Goal: Task Accomplishment & Management: Use online tool/utility

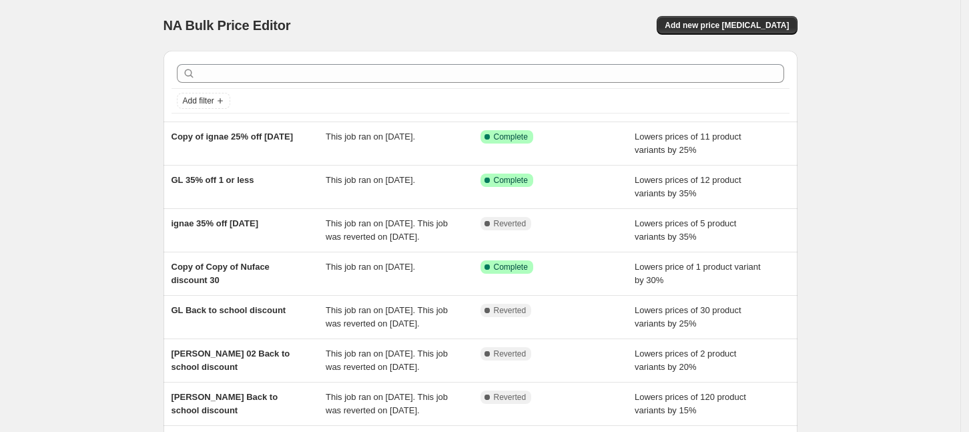
click at [109, 149] on div "NA Bulk Price Editor. This page is ready NA Bulk Price Editor Add new price [ME…" at bounding box center [480, 343] width 960 height 687
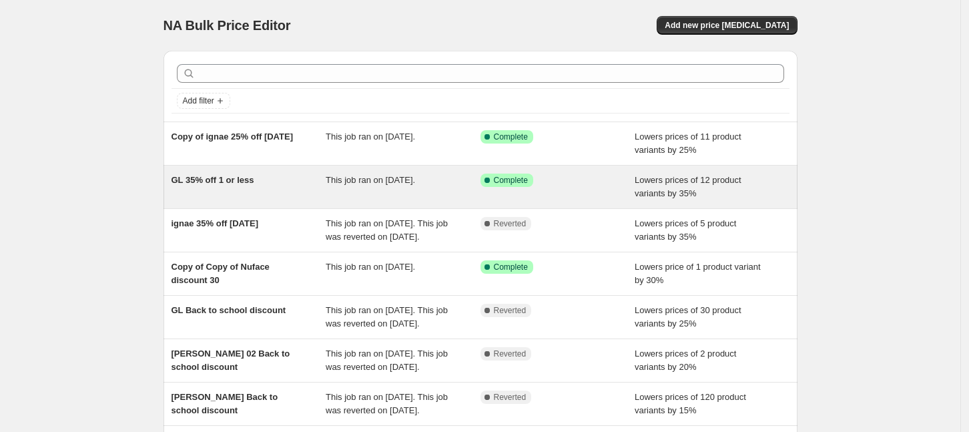
click at [289, 182] on div "GL 35% off 1 or less" at bounding box center [249, 187] width 155 height 27
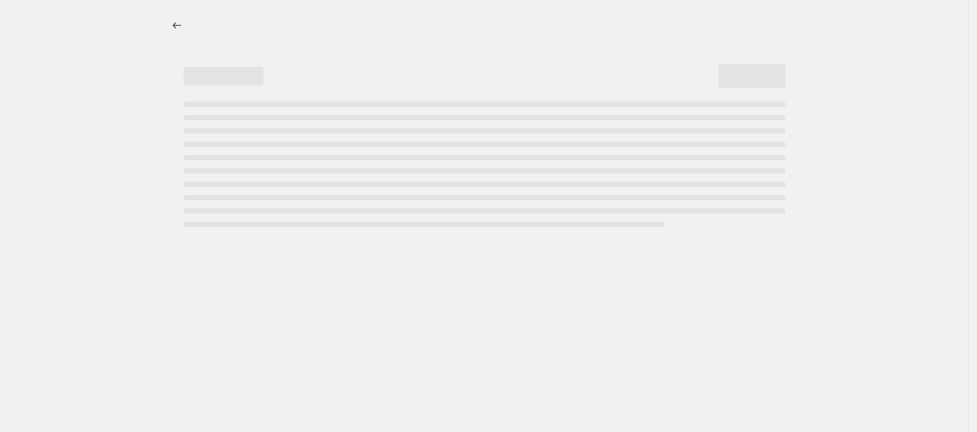
select select "percentage"
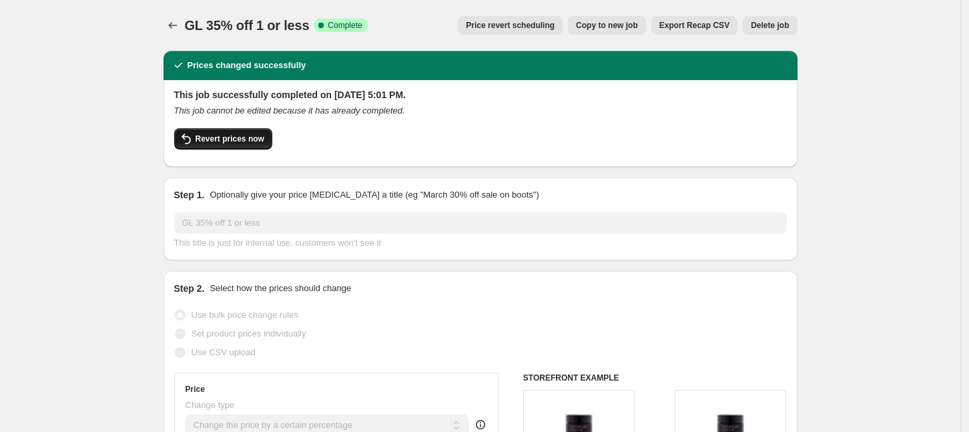
click at [223, 144] on button "Revert prices now" at bounding box center [223, 138] width 98 height 21
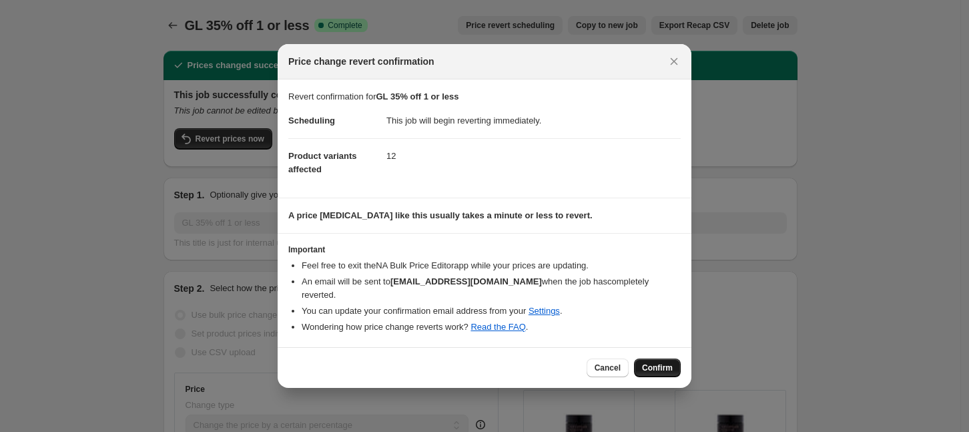
click at [659, 362] on span "Confirm" at bounding box center [657, 367] width 31 height 11
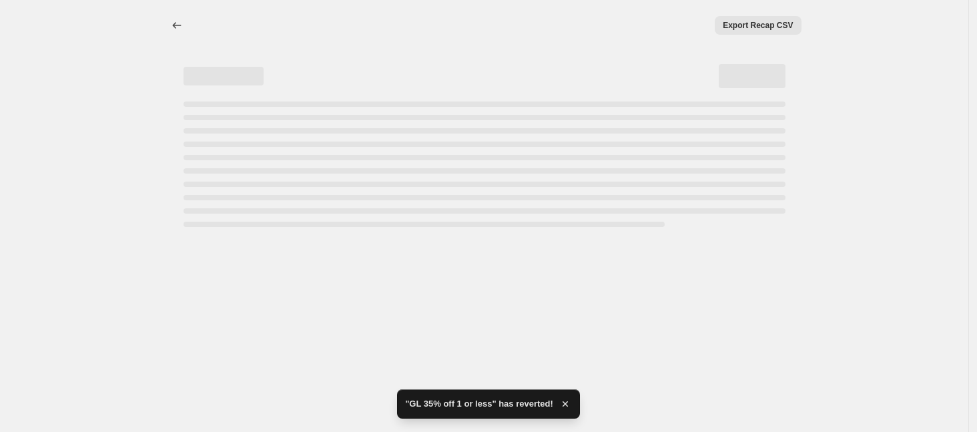
select select "percentage"
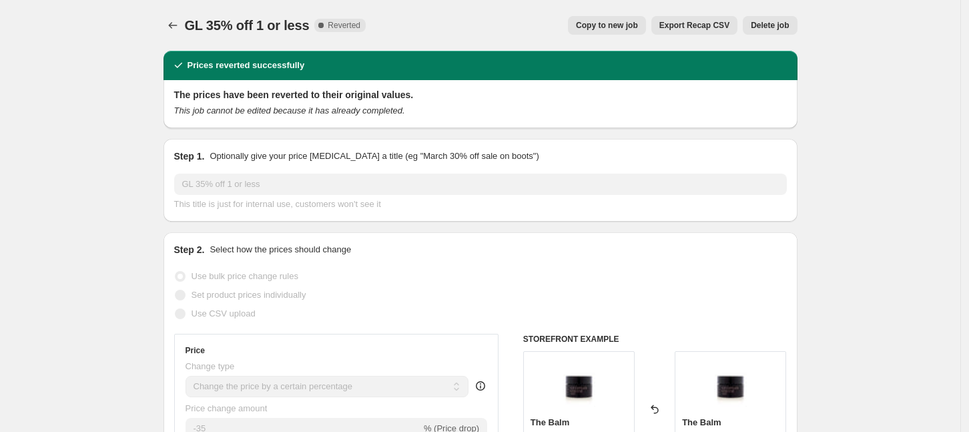
click at [619, 30] on span "Copy to new job" at bounding box center [607, 25] width 62 height 11
select select "percentage"
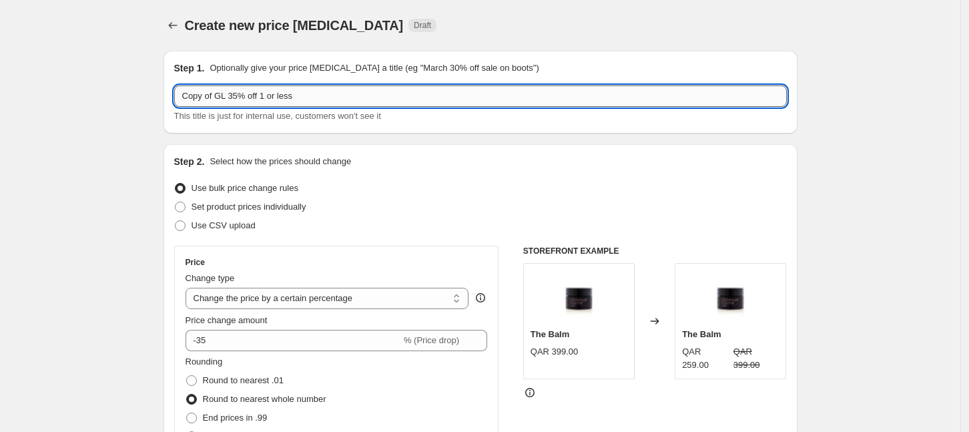
click at [233, 100] on input "Copy of GL 35% off 1 or less" at bounding box center [480, 95] width 613 height 21
click at [238, 96] on input "Copy of GL 35% off 1 or less" at bounding box center [480, 95] width 613 height 21
click at [232, 96] on input "Copy of GL 35% off 1 or less" at bounding box center [480, 95] width 613 height 21
type input "Copy of GL 10% off 1 or less"
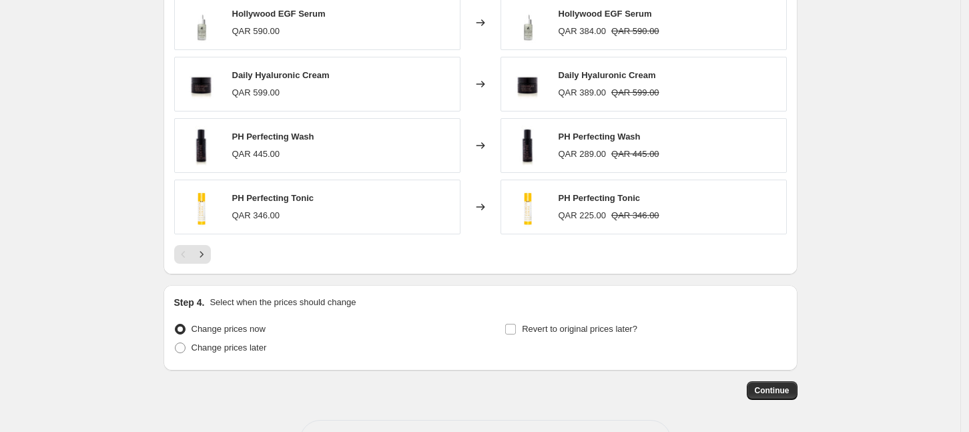
scroll to position [1375, 0]
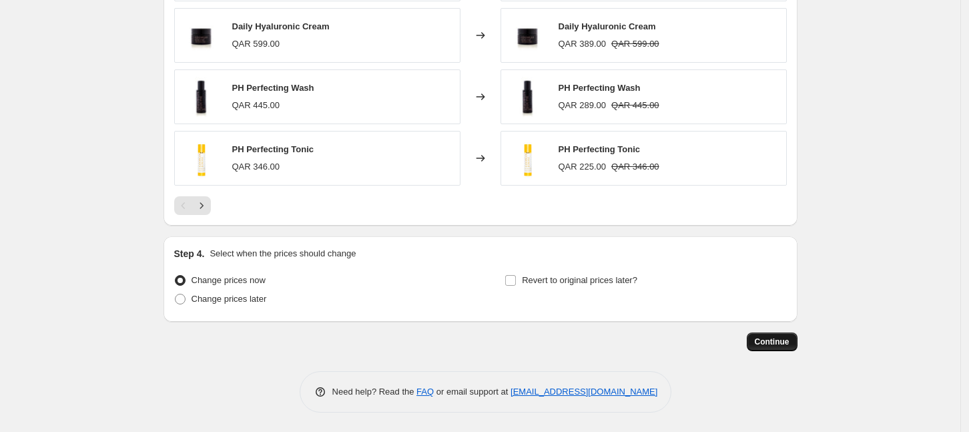
click at [788, 342] on span "Continue" at bounding box center [772, 341] width 35 height 11
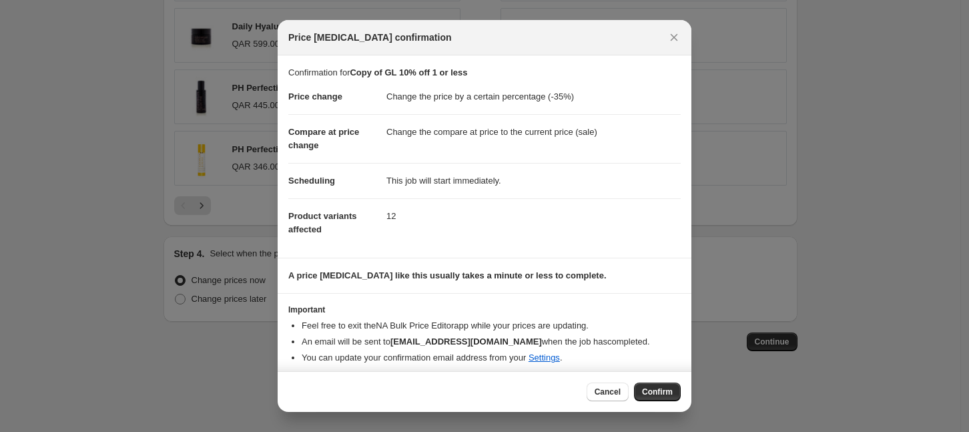
scroll to position [6, 0]
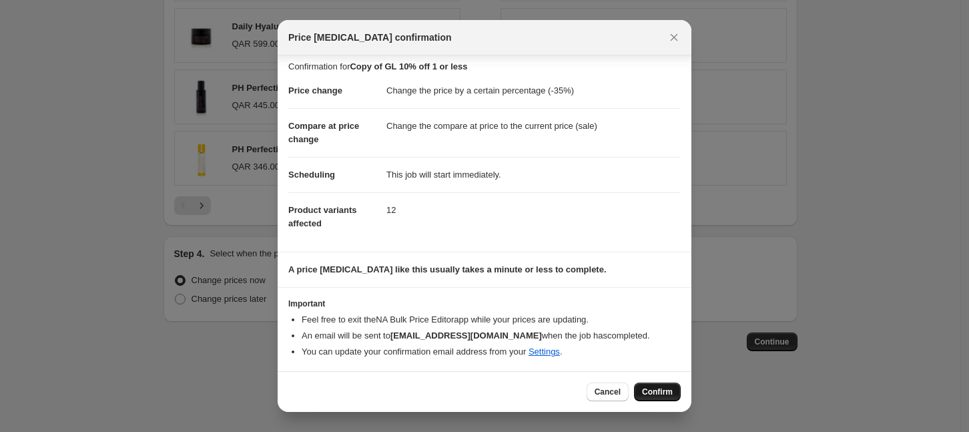
click at [656, 393] on span "Confirm" at bounding box center [657, 391] width 31 height 11
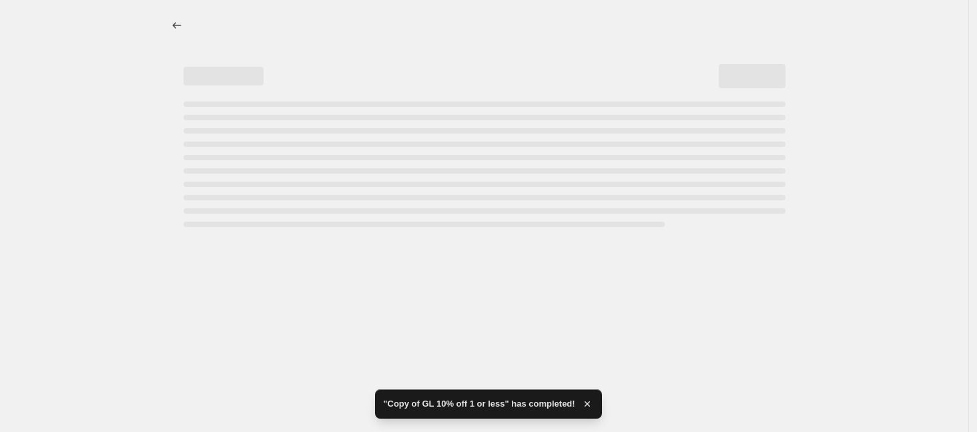
select select "percentage"
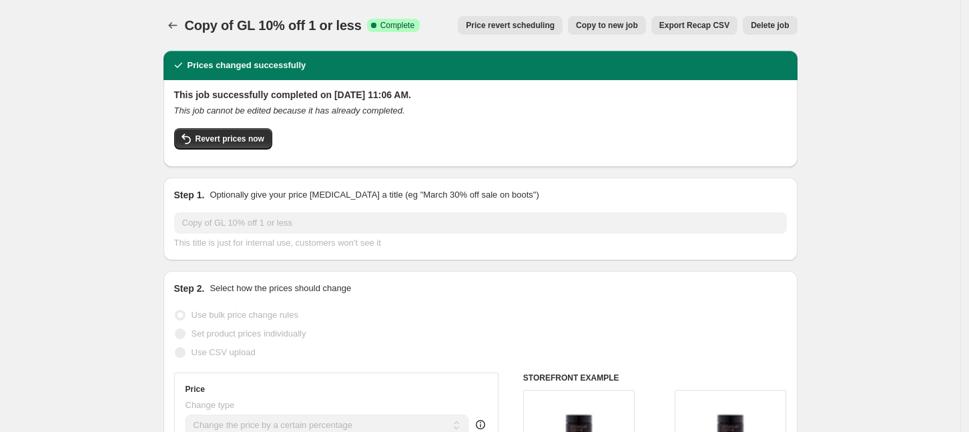
click at [220, 140] on span "Revert prices now" at bounding box center [230, 138] width 69 height 11
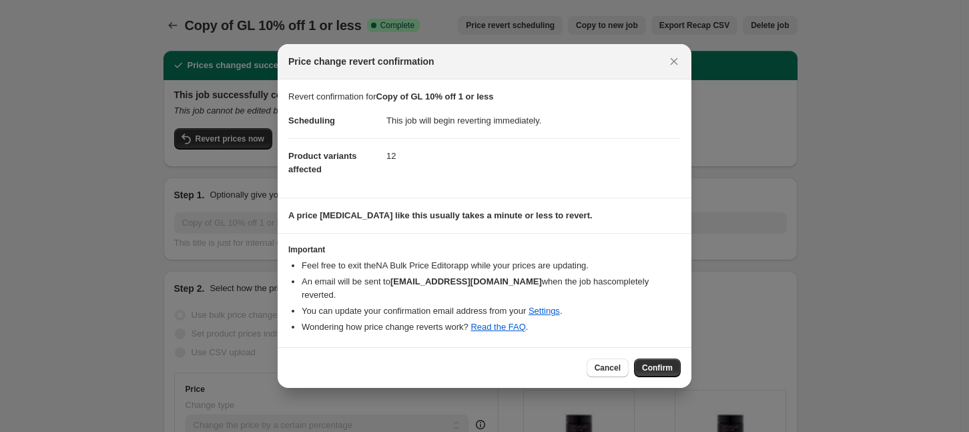
click at [664, 362] on span "Confirm" at bounding box center [657, 367] width 31 height 11
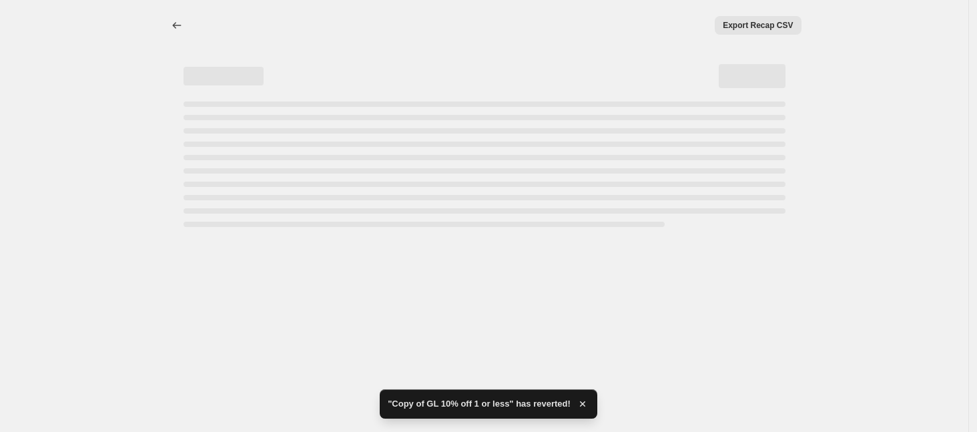
select select "percentage"
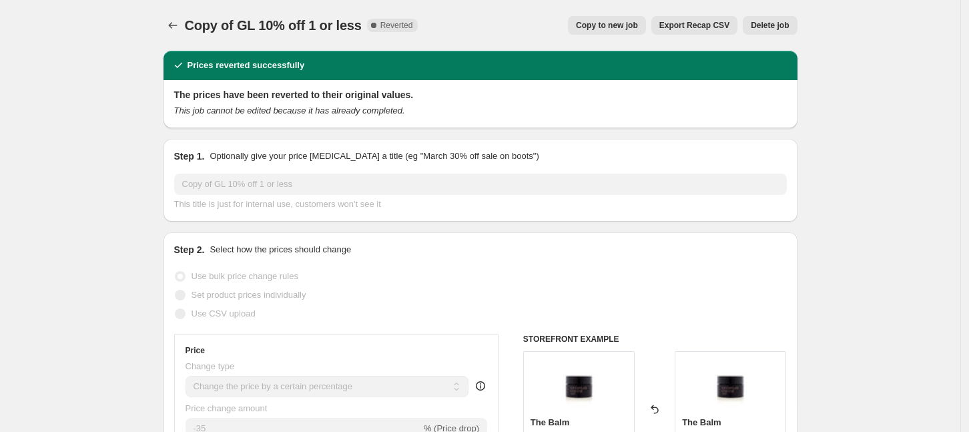
click at [634, 26] on span "Copy to new job" at bounding box center [607, 25] width 62 height 11
select select "percentage"
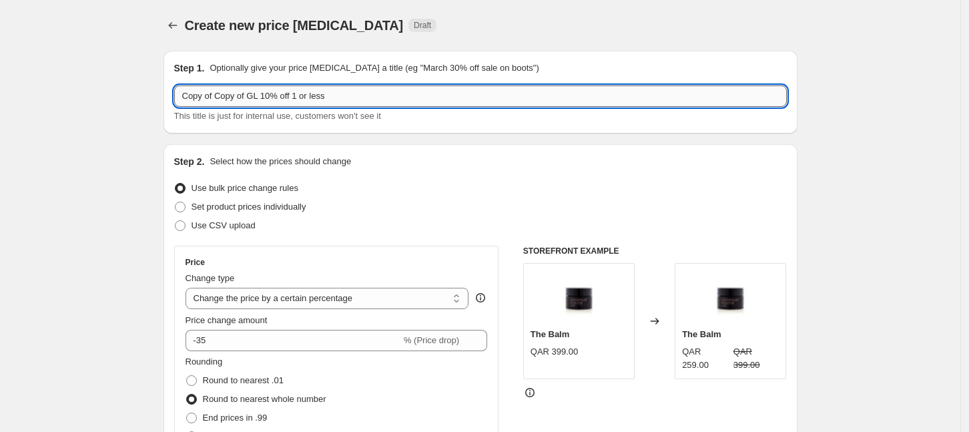
click at [298, 97] on input "Copy of Copy of GL 10% off 1 or less" at bounding box center [480, 95] width 613 height 21
drag, startPoint x: 324, startPoint y: 99, endPoint x: 296, endPoint y: 107, distance: 29.0
click at [296, 107] on div "Copy of Copy of GL 10% off 1 or less This title is just for internal use, custo…" at bounding box center [480, 103] width 613 height 37
type input "Copy of Copy of GL 10% off 18/09"
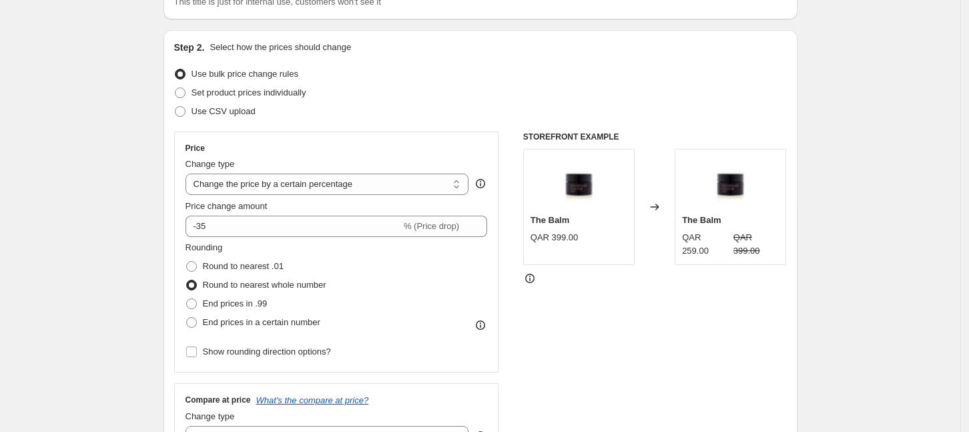
scroll to position [250, 0]
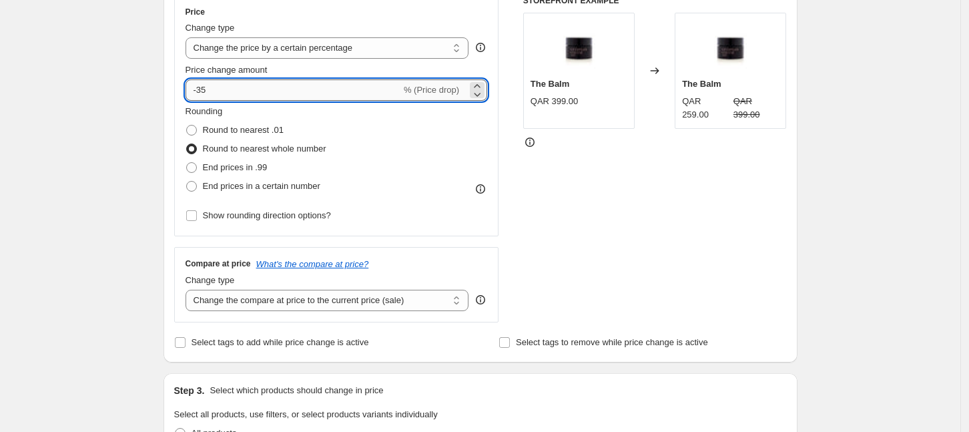
drag, startPoint x: 221, startPoint y: 87, endPoint x: 201, endPoint y: 83, distance: 20.4
click at [201, 83] on input "-35" at bounding box center [294, 89] width 216 height 21
type input "-10"
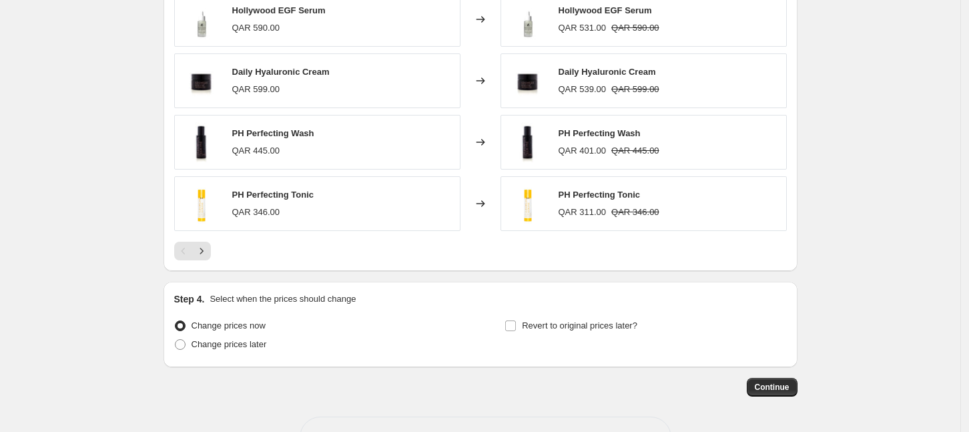
scroll to position [1375, 0]
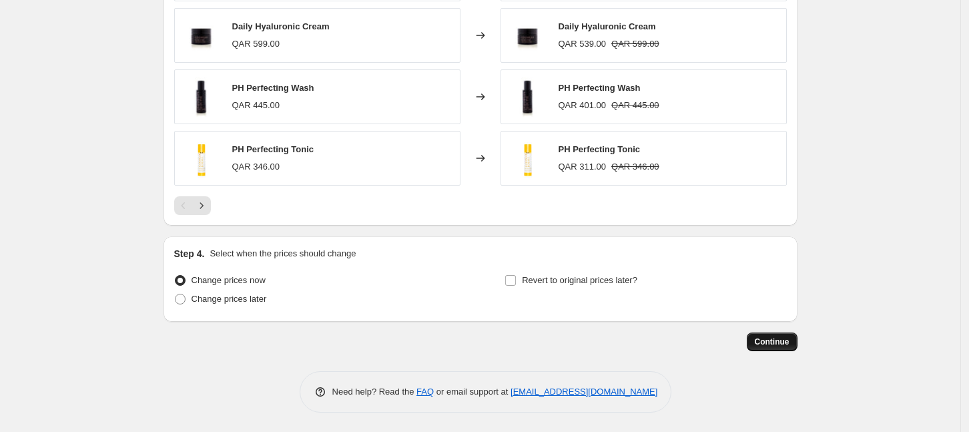
click at [777, 343] on span "Continue" at bounding box center [772, 341] width 35 height 11
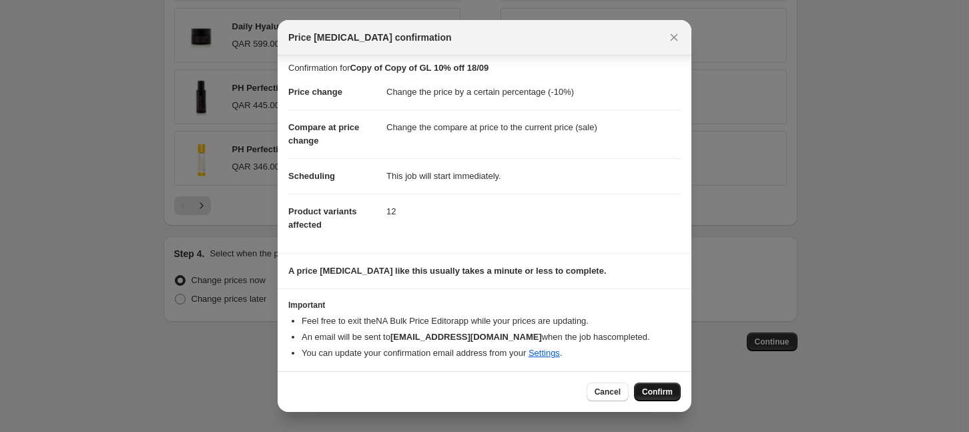
scroll to position [6, 0]
click at [659, 395] on span "Confirm" at bounding box center [657, 391] width 31 height 11
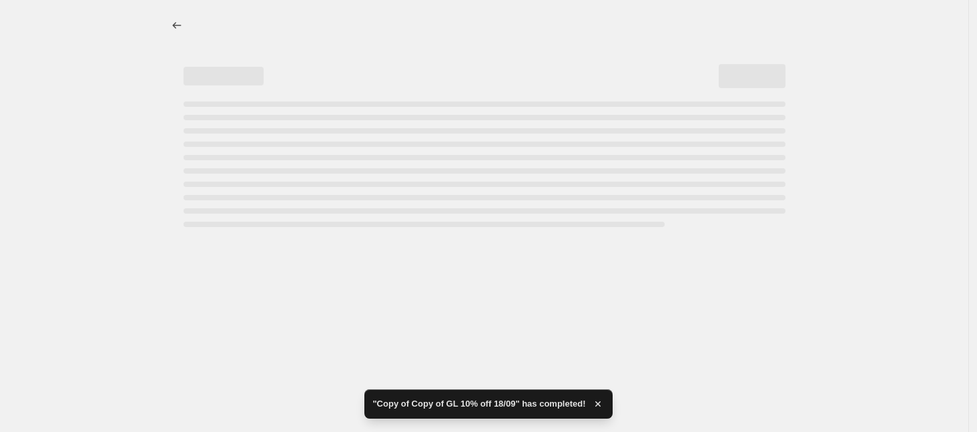
select select "percentage"
